Goal: Check status: Check status

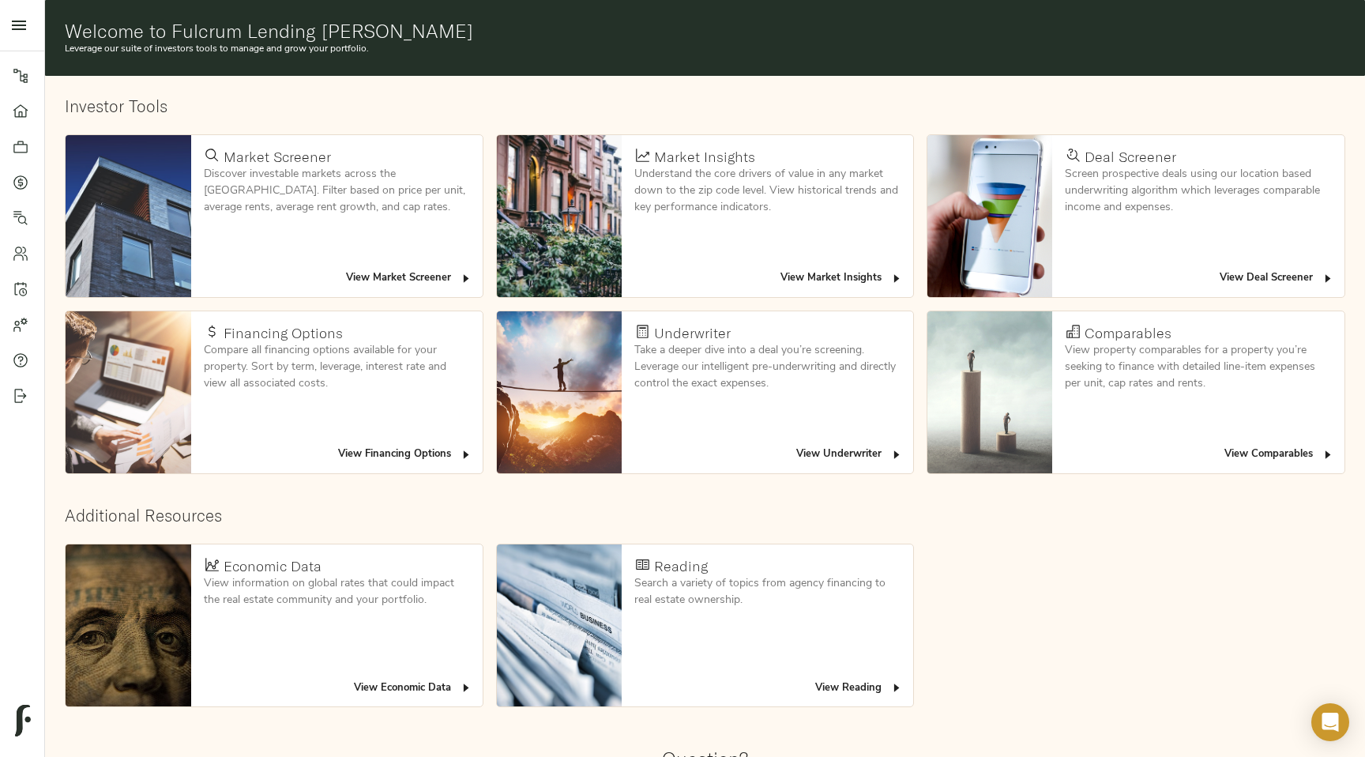
click at [1274, 269] on span "View Deal Screener" at bounding box center [1277, 278] width 115 height 18
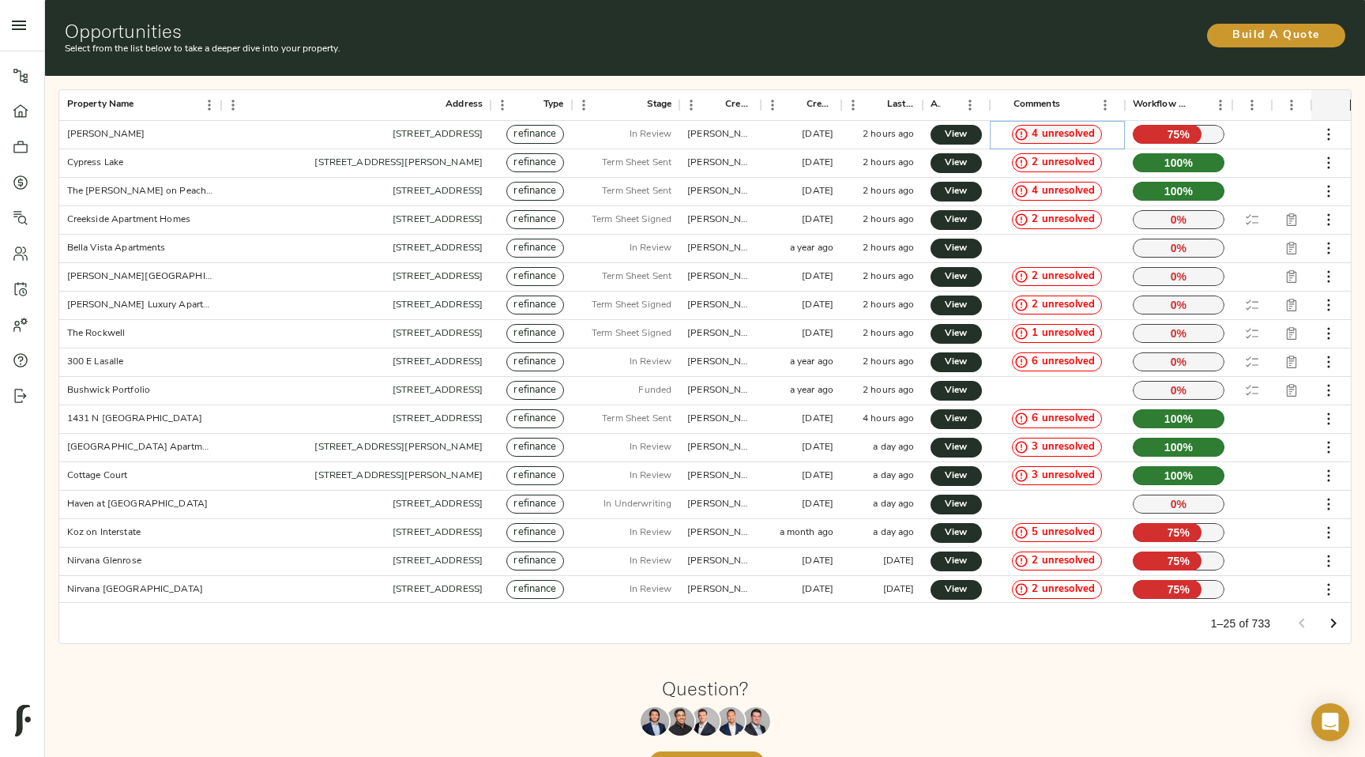
click at [1056, 138] on span "4 unresolved" at bounding box center [1064, 134] width 76 height 15
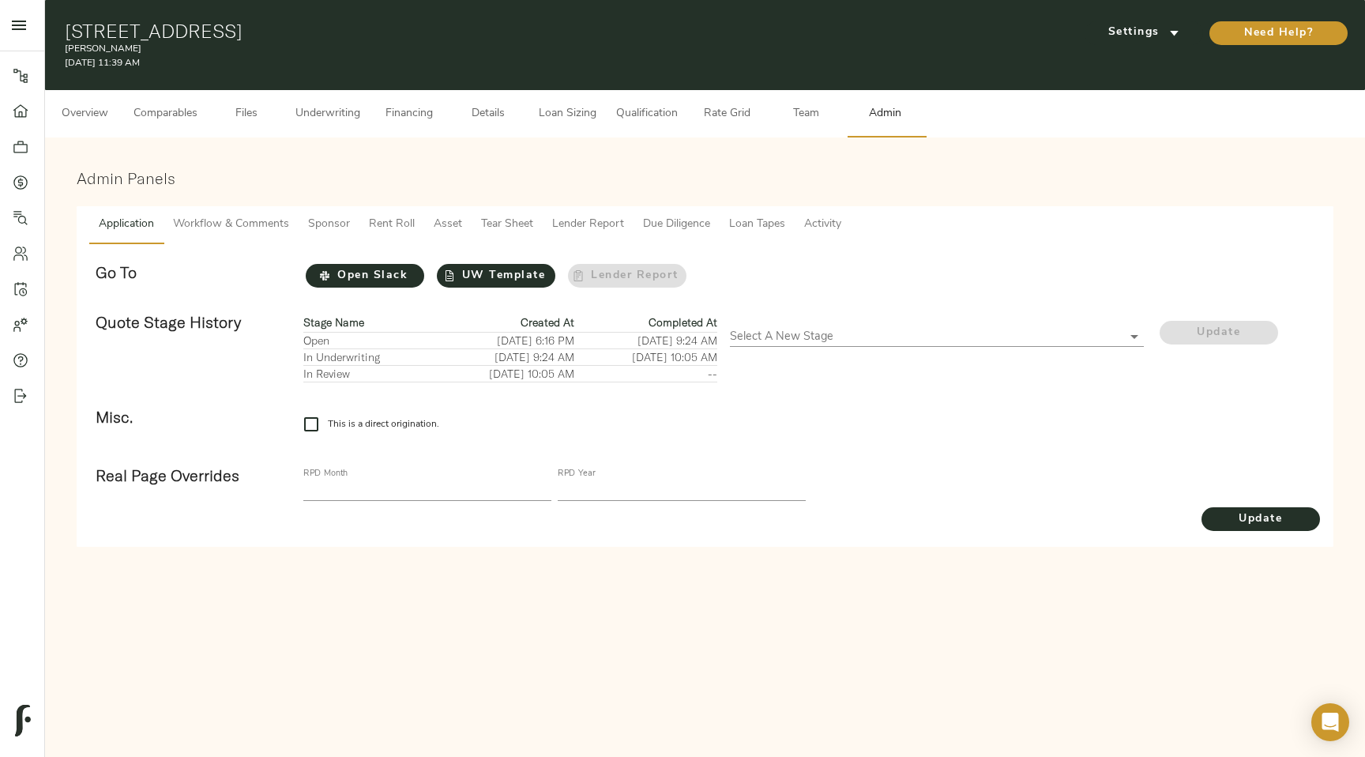
click at [217, 228] on span "Workflow & Comments" at bounding box center [231, 225] width 116 height 20
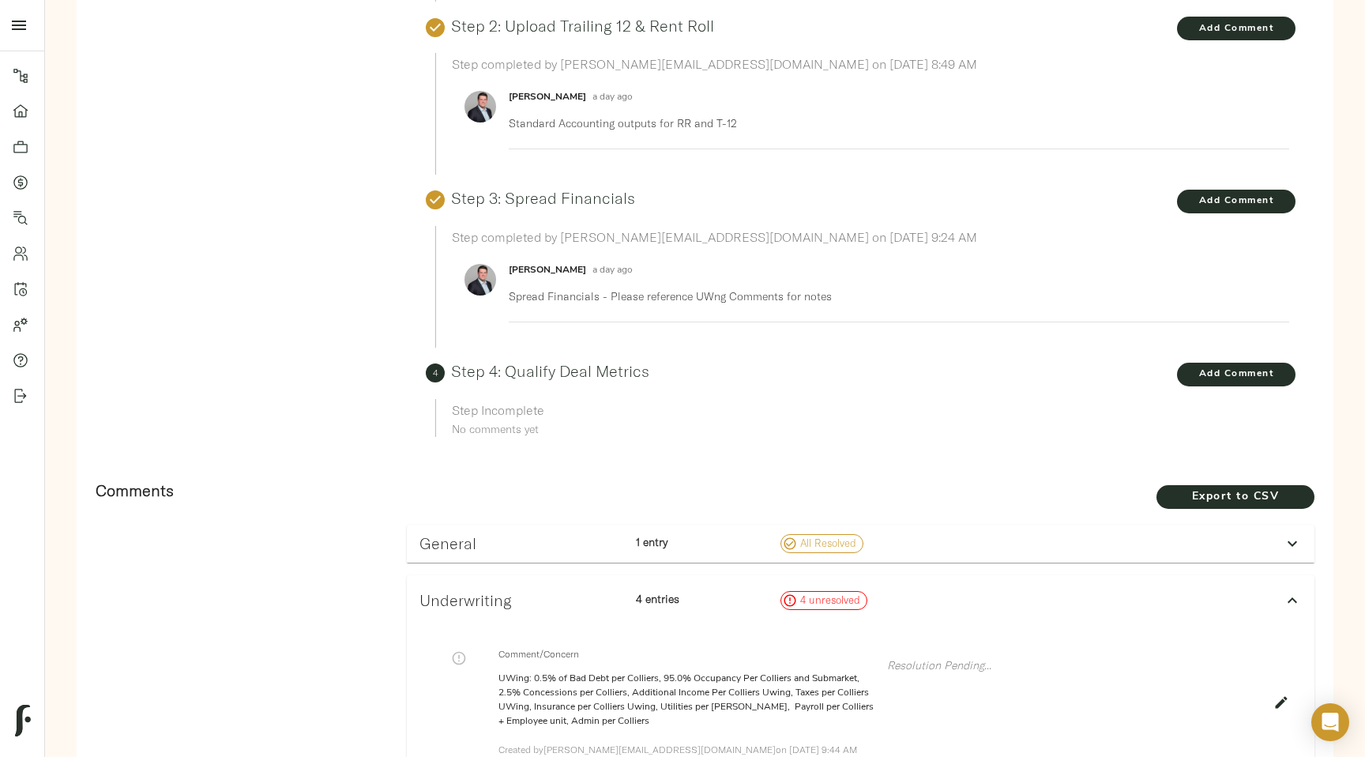
scroll to position [2, 0]
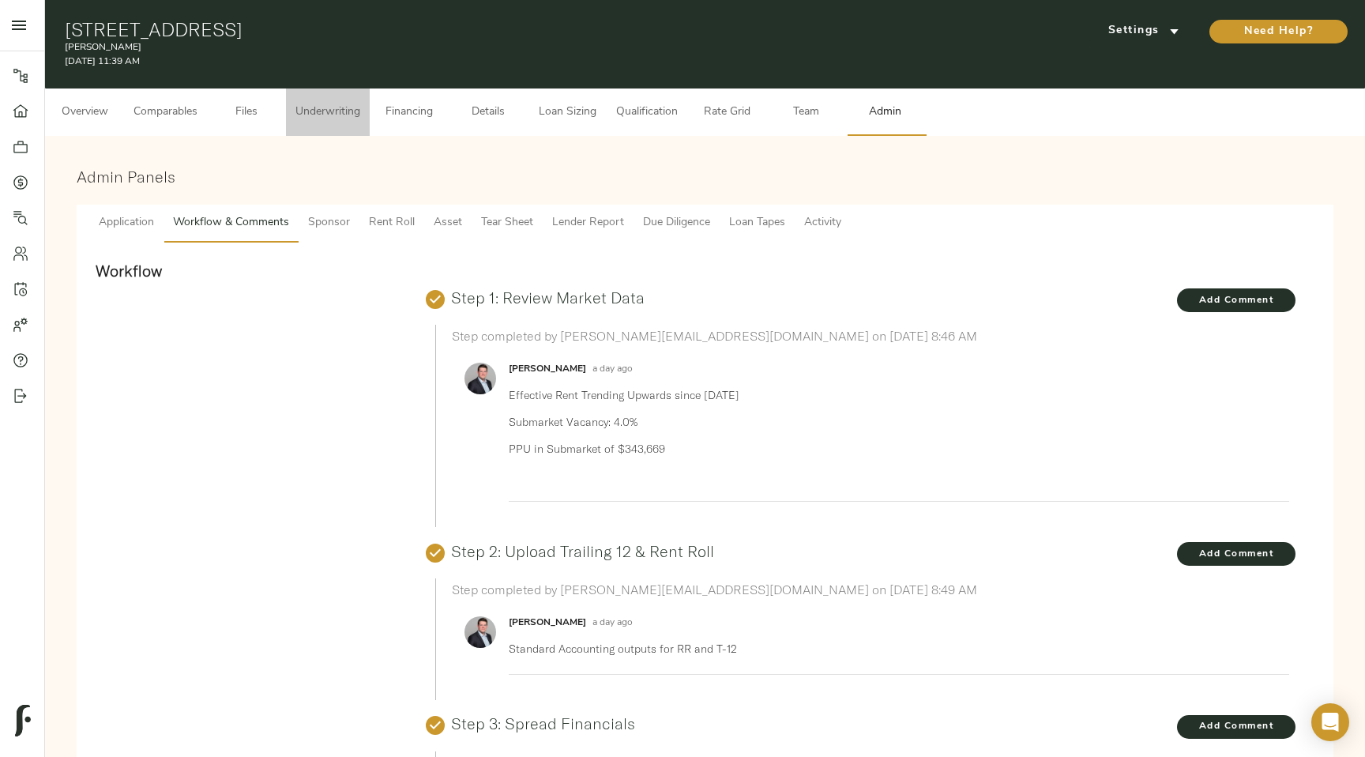
click at [325, 117] on span "Underwriting" at bounding box center [327, 113] width 65 height 20
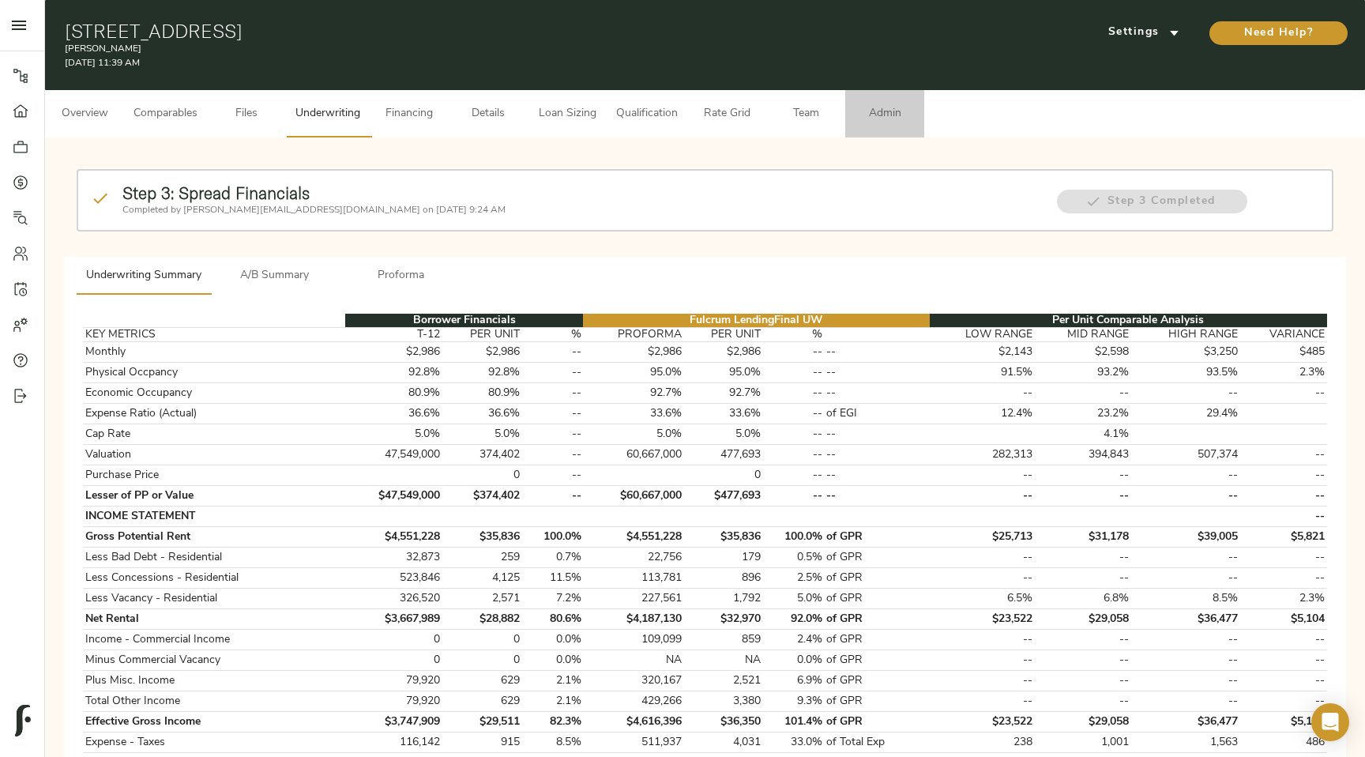
click at [881, 107] on span "Admin" at bounding box center [885, 114] width 60 height 20
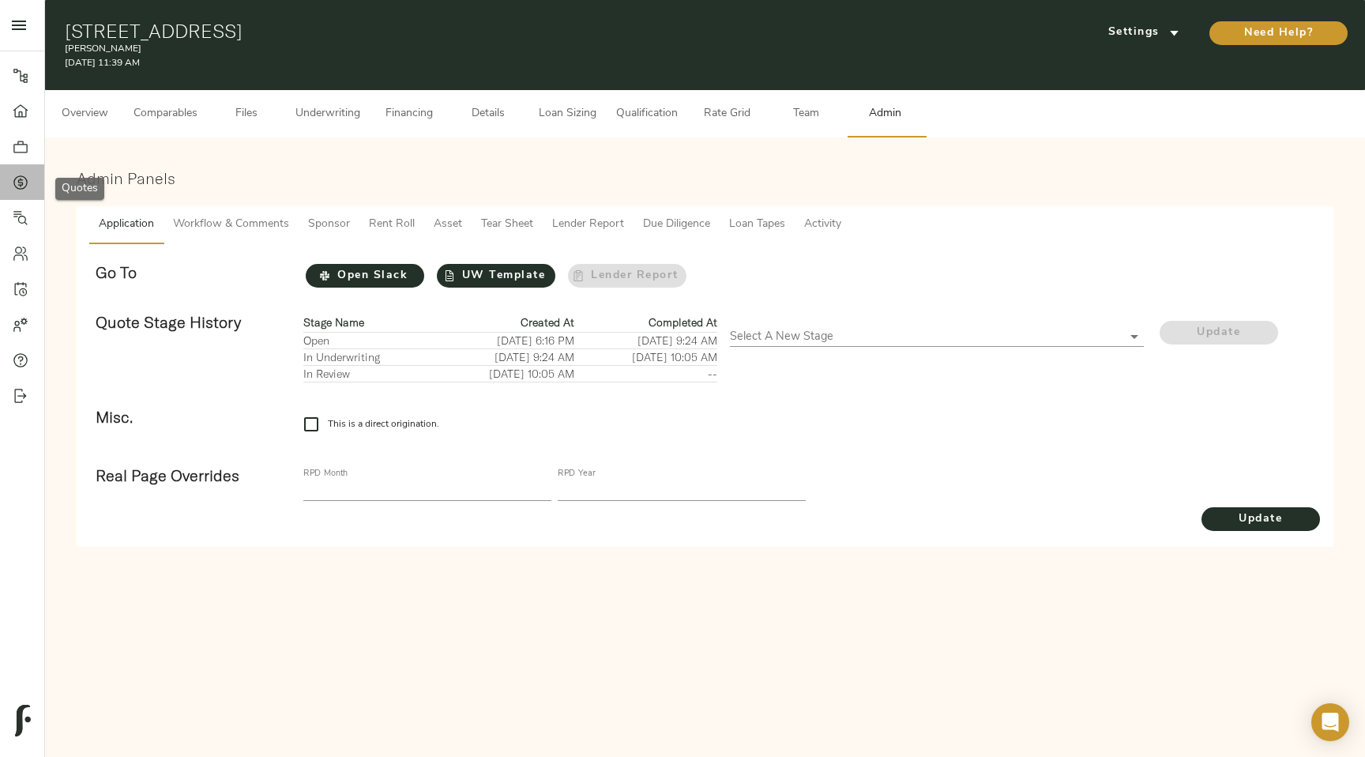
click at [23, 175] on icon at bounding box center [21, 183] width 16 height 16
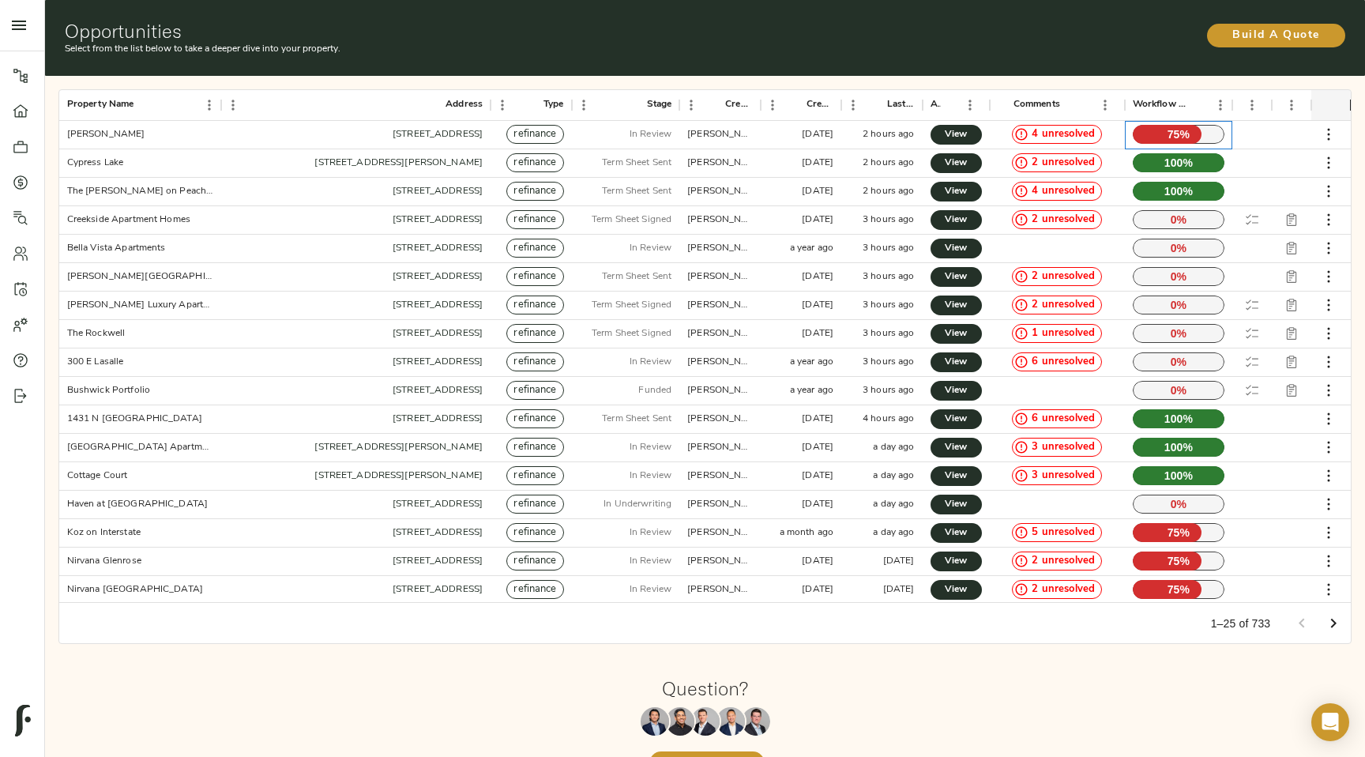
click at [1169, 136] on p "75 %" at bounding box center [1179, 134] width 92 height 19
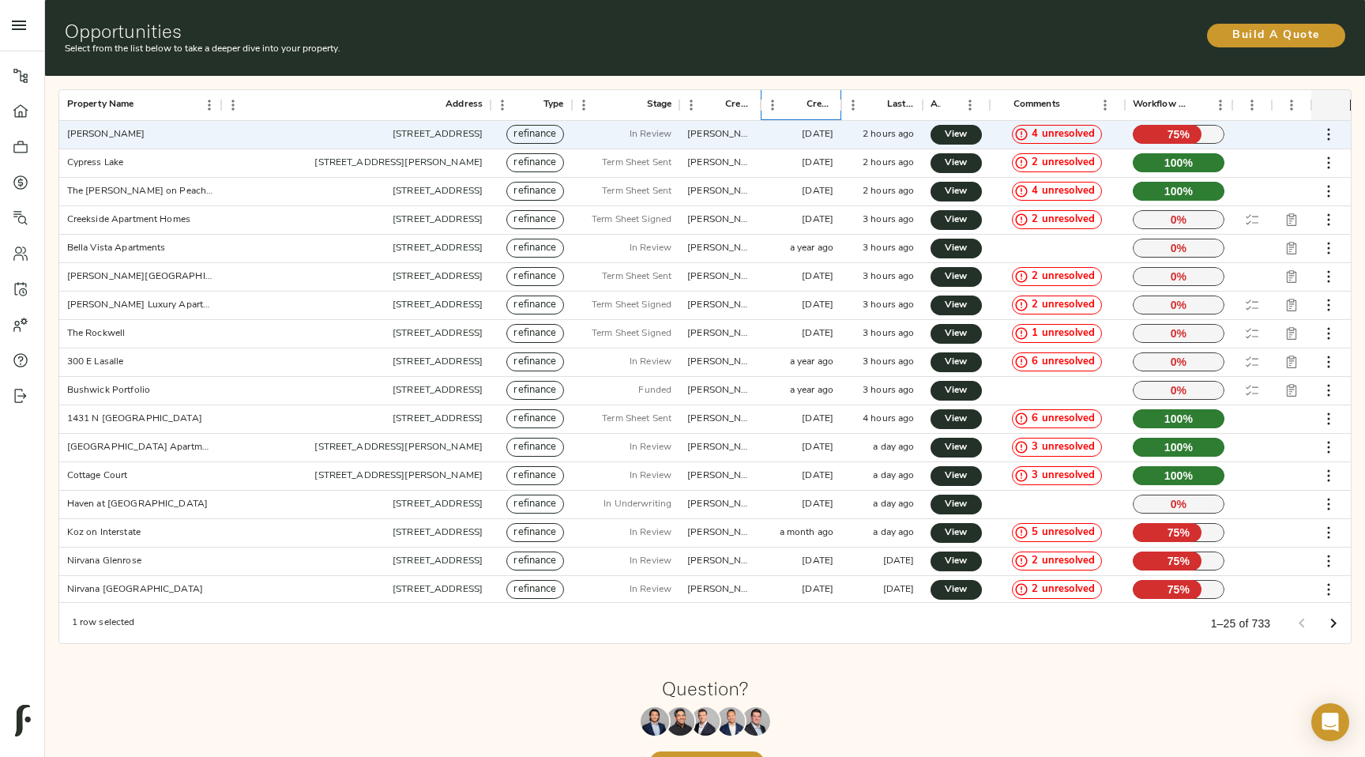
click at [817, 105] on div "Created" at bounding box center [820, 104] width 27 height 31
